Goal: Transaction & Acquisition: Register for event/course

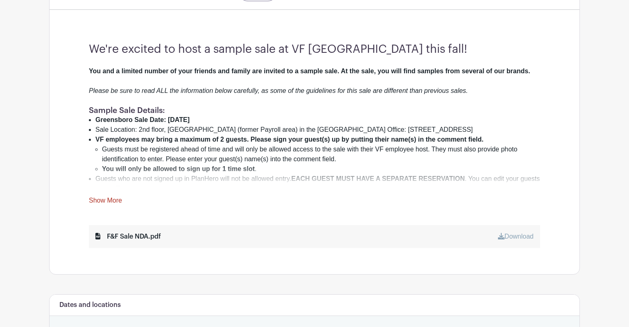
scroll to position [303, 0]
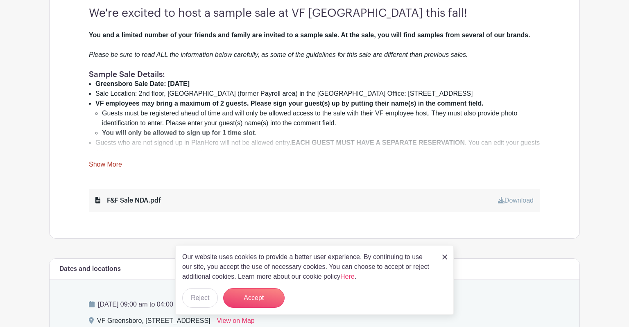
click at [104, 163] on link "Show More" at bounding box center [105, 166] width 33 height 10
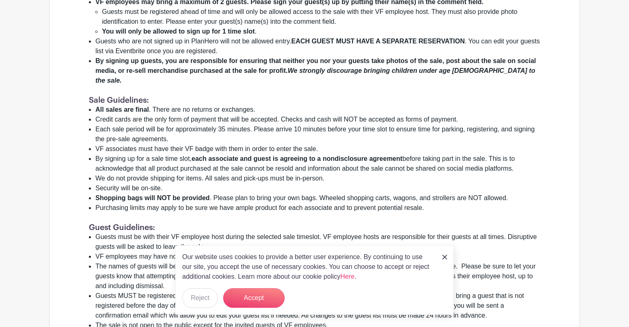
scroll to position [476, 0]
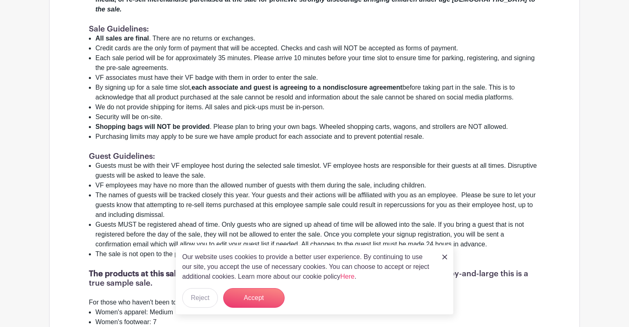
click at [445, 258] on img at bounding box center [444, 257] width 5 height 5
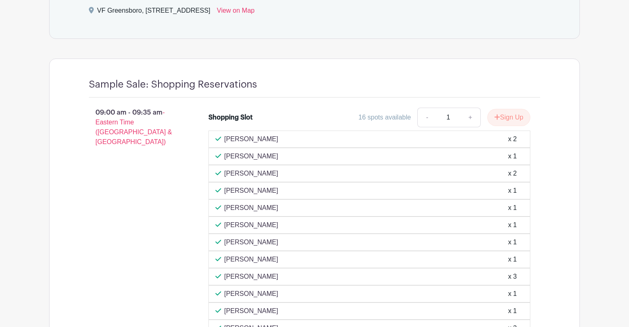
scroll to position [1038, 0]
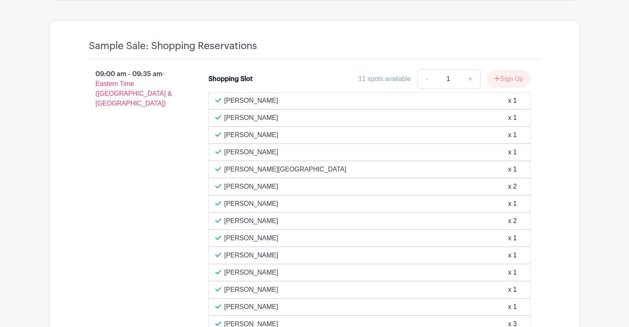
click at [506, 76] on button "Sign Up" at bounding box center [508, 78] width 43 height 17
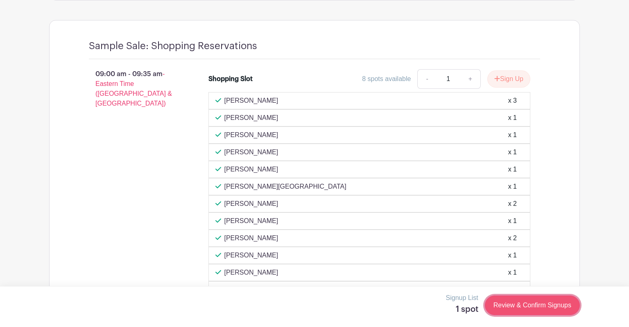
click at [513, 304] on link "Review & Confirm Signups" at bounding box center [532, 306] width 95 height 20
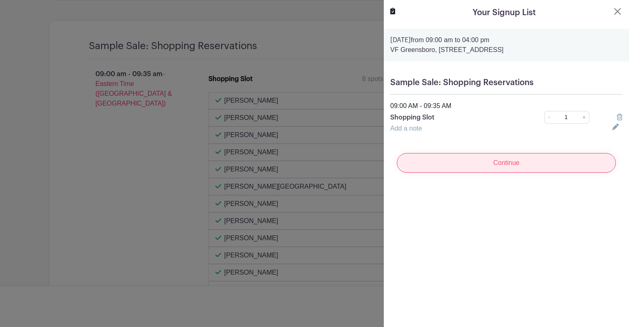
click at [488, 164] on input "Continue" at bounding box center [506, 163] width 219 height 20
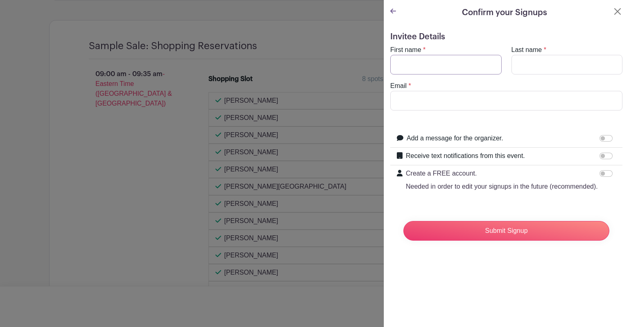
click at [411, 71] on input "First name" at bounding box center [445, 65] width 111 height 20
type input "[PERSON_NAME]"
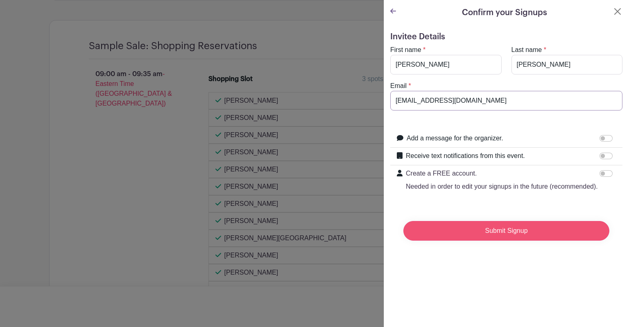
type input "[EMAIL_ADDRESS][DOMAIN_NAME]"
click at [487, 234] on input "Submit Signup" at bounding box center [507, 231] width 206 height 20
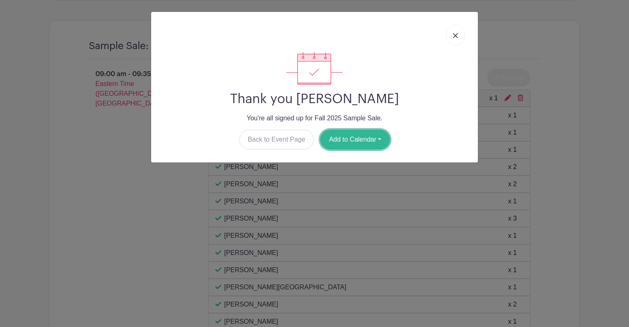
click at [379, 139] on button "Add to Calendar" at bounding box center [355, 140] width 70 height 20
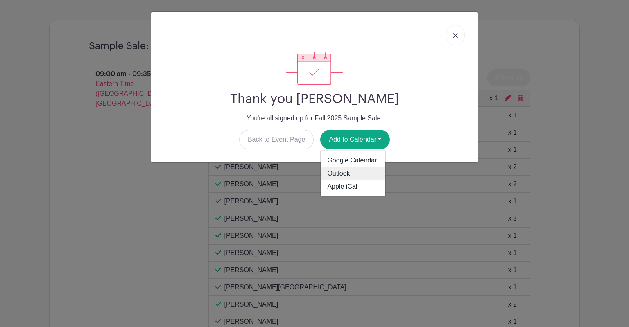
click at [352, 172] on link "Outlook" at bounding box center [353, 173] width 65 height 13
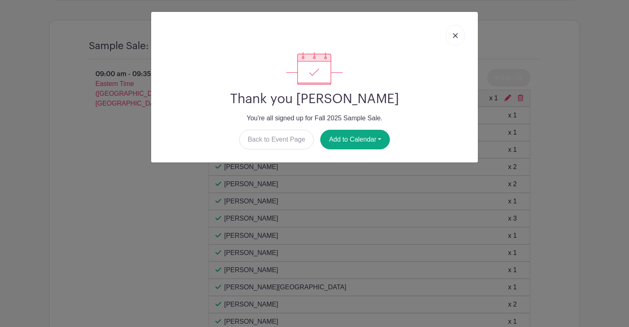
click at [585, 96] on div "Thank you [PERSON_NAME] You're all signed up for Fall 2025 Sample Sale. Back to…" at bounding box center [314, 163] width 629 height 327
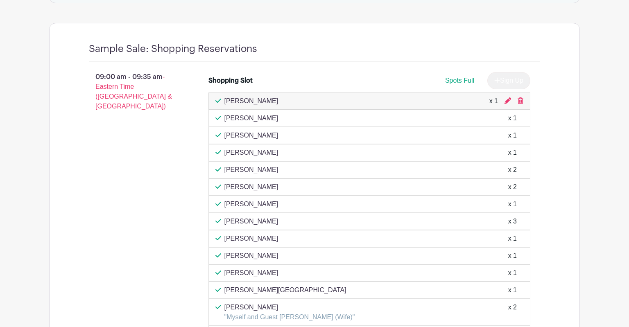
scroll to position [1072, 0]
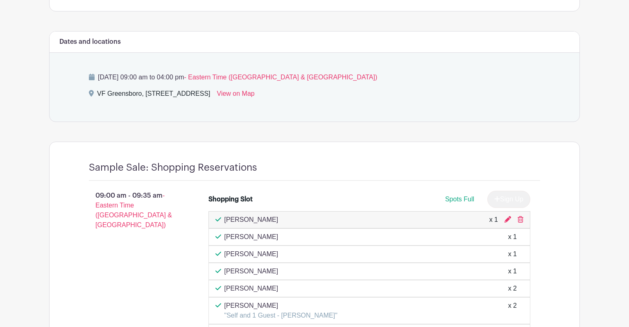
scroll to position [895, 0]
